Goal: Task Accomplishment & Management: Manage account settings

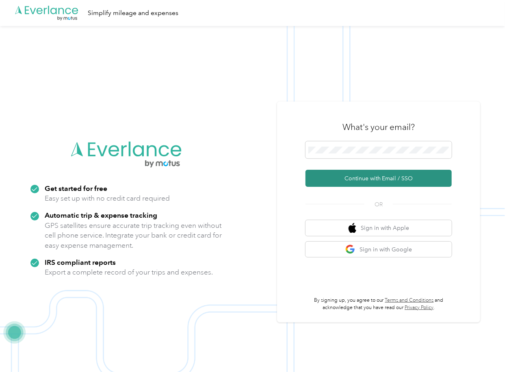
click at [330, 181] on button "Continue with Email / SSO" at bounding box center [378, 178] width 146 height 17
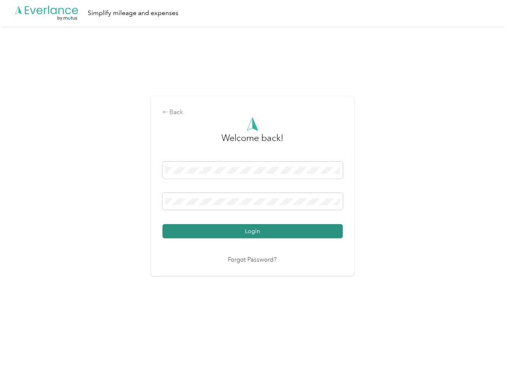
click at [195, 227] on button "Login" at bounding box center [252, 231] width 180 height 14
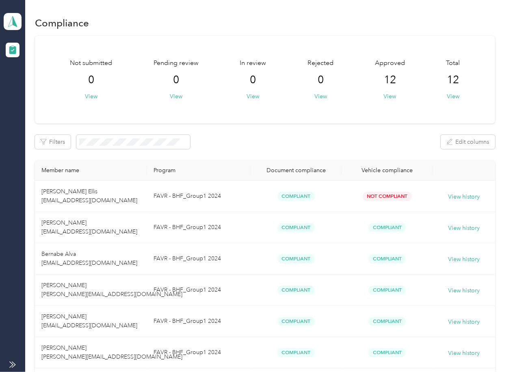
click at [228, 129] on div "Not submitted 0 View Pending review 0 View In review 0 View Rejected 0 View App…" at bounding box center [265, 309] width 460 height 546
click at [17, 20] on icon at bounding box center [12, 21] width 12 height 11
click at [43, 85] on div "Log out" at bounding box center [89, 83] width 160 height 14
